Goal: Task Accomplishment & Management: Manage account settings

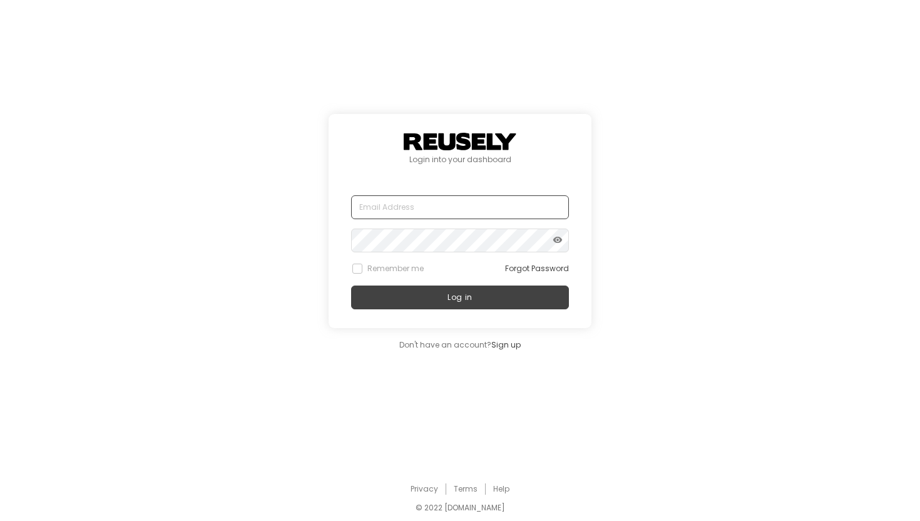
click at [399, 195] on input "text" at bounding box center [460, 207] width 218 height 24
type input "[EMAIL_ADDRESS][PERSON_NAME][DOMAIN_NAME]"
click at [351, 286] on button "Log in" at bounding box center [460, 298] width 218 height 24
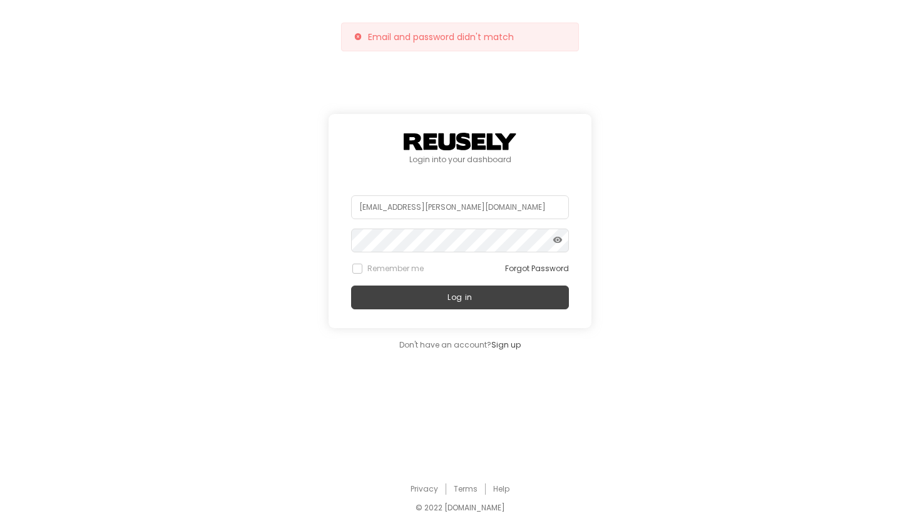
click at [562, 244] on span "visibility" at bounding box center [558, 240] width 10 height 15
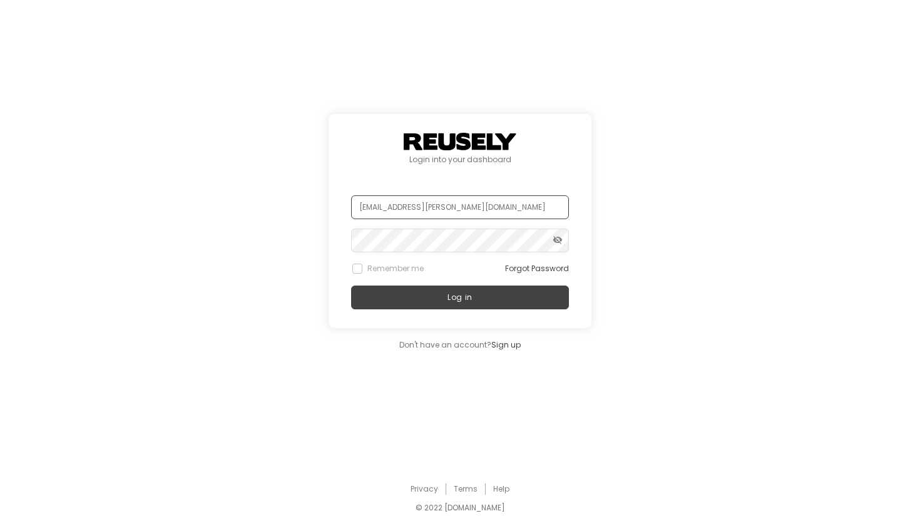
click at [439, 207] on input "[EMAIL_ADDRESS][PERSON_NAME][DOMAIN_NAME]" at bounding box center [460, 207] width 218 height 24
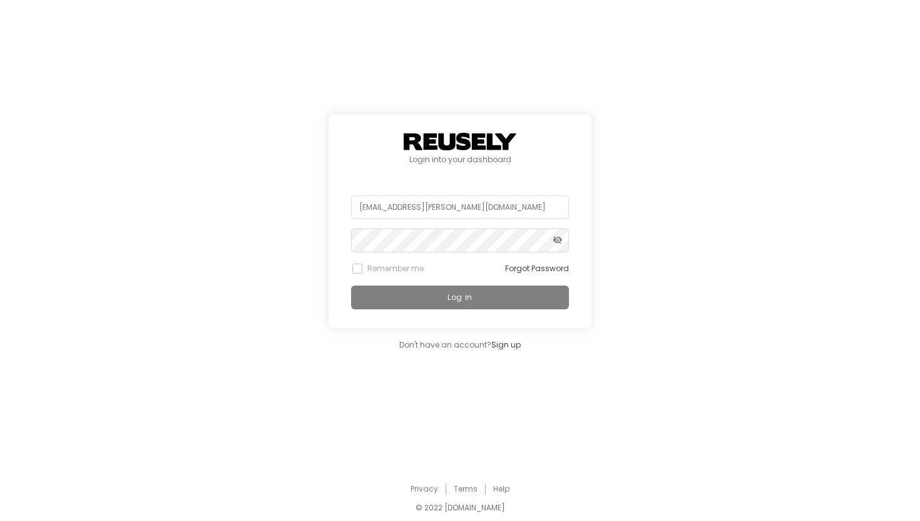
click at [414, 302] on button "Log in" at bounding box center [460, 298] width 218 height 24
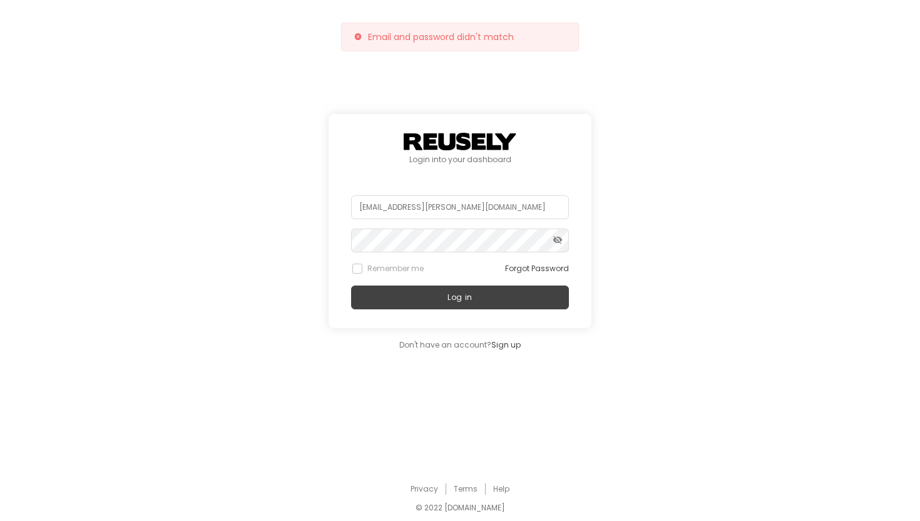
click at [629, 92] on div "Login into your dashboard [EMAIL_ADDRESS][PERSON_NAME][DOMAIN_NAME] visibility_…" at bounding box center [460, 232] width 920 height 465
